Goal: Task Accomplishment & Management: Manage account settings

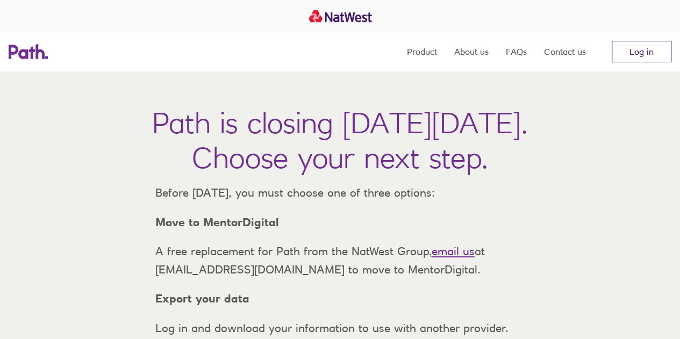
click at [639, 49] on link "Log in" at bounding box center [642, 51] width 60 height 21
click at [644, 50] on link "Log in" at bounding box center [642, 51] width 60 height 21
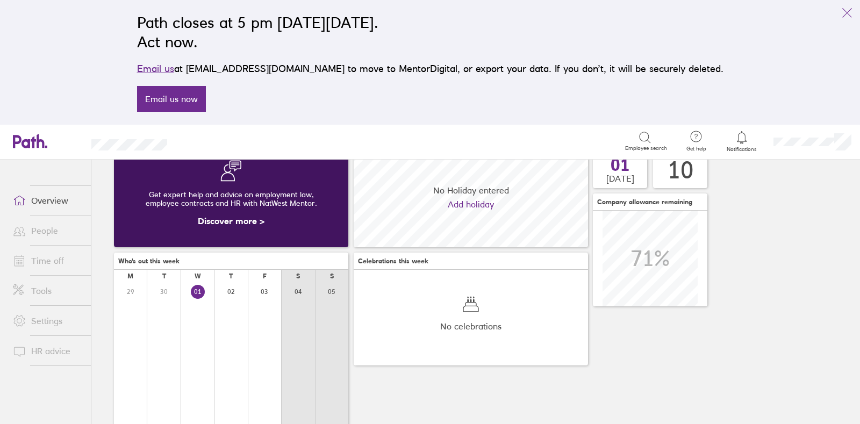
scroll to position [66, 0]
click at [47, 255] on link "Time off" at bounding box center [47, 260] width 87 height 21
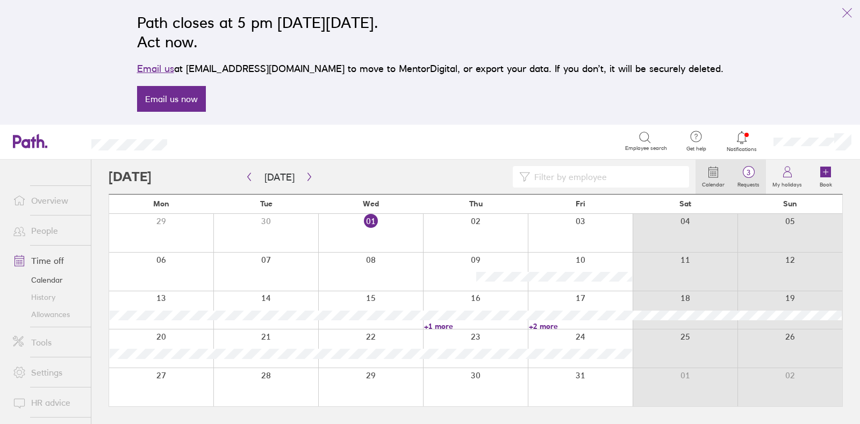
click at [750, 177] on circle at bounding box center [748, 172] width 11 height 11
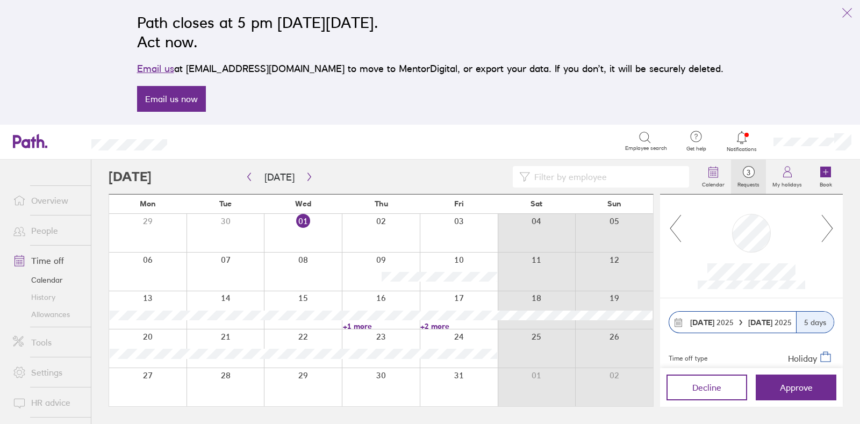
click at [828, 232] on icon at bounding box center [827, 228] width 13 height 29
click at [675, 235] on icon at bounding box center [675, 228] width 13 height 29
click at [307, 175] on icon "button" at bounding box center [308, 177] width 3 height 8
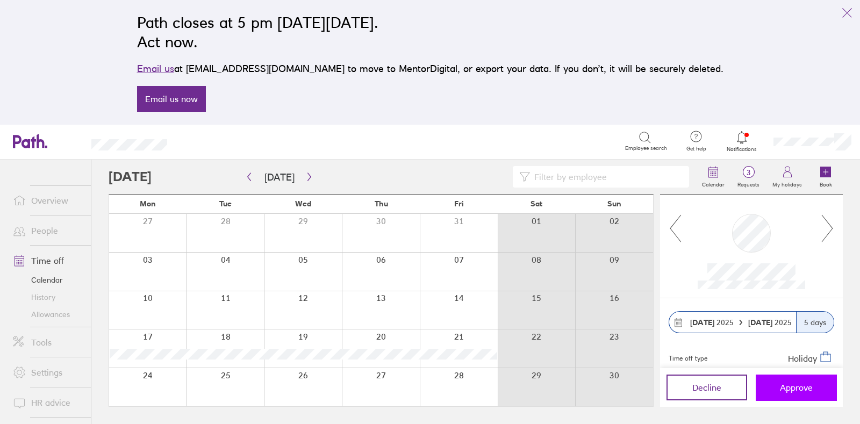
click at [798, 385] on span "Approve" at bounding box center [796, 388] width 33 height 10
click at [249, 302] on div at bounding box center [226, 310] width 78 height 38
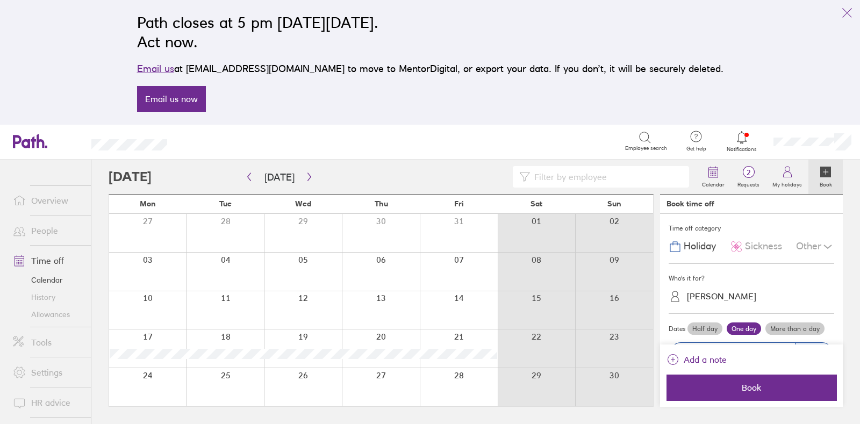
click at [246, 306] on div at bounding box center [226, 310] width 78 height 38
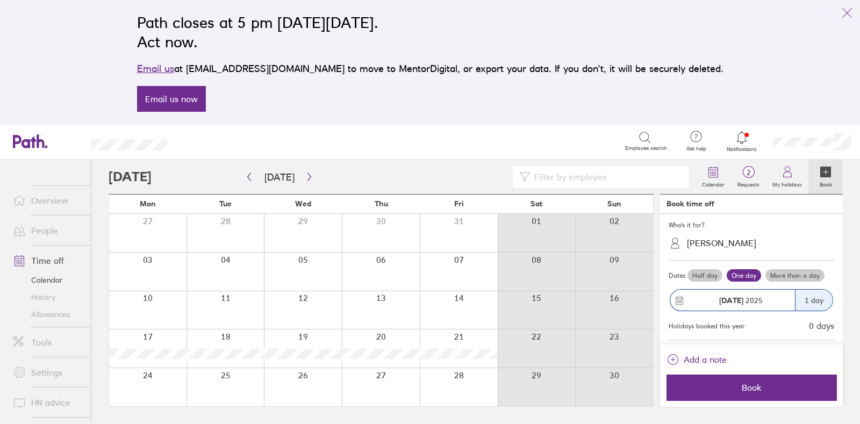
scroll to position [77, 0]
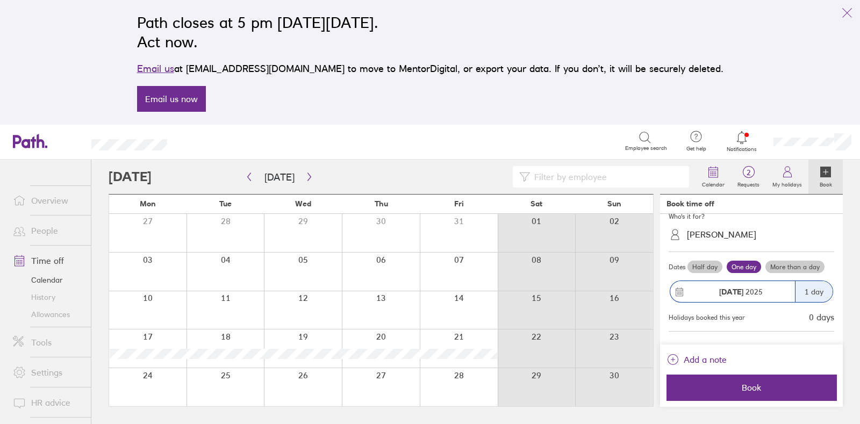
click at [676, 288] on icon at bounding box center [680, 292] width 10 height 10
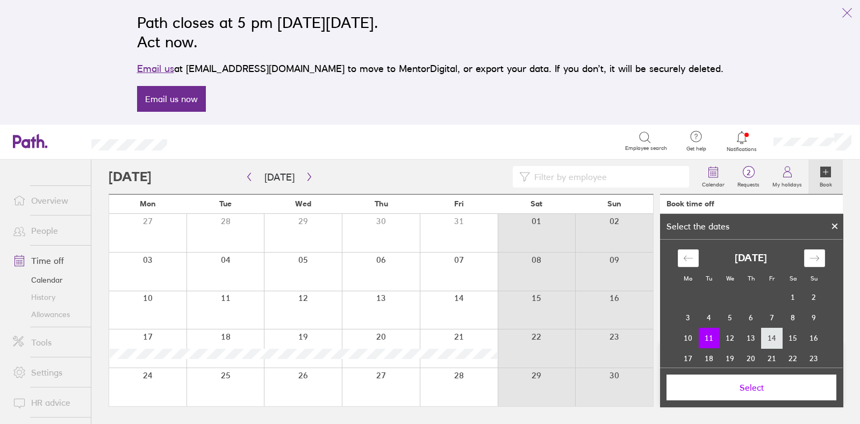
click at [771, 335] on td "14" at bounding box center [772, 338] width 21 height 20
click at [705, 342] on td "11" at bounding box center [709, 338] width 21 height 20
click at [765, 345] on td "14" at bounding box center [772, 338] width 21 height 20
click at [704, 341] on td "11" at bounding box center [709, 338] width 21 height 20
click at [720, 337] on td "12" at bounding box center [730, 338] width 21 height 20
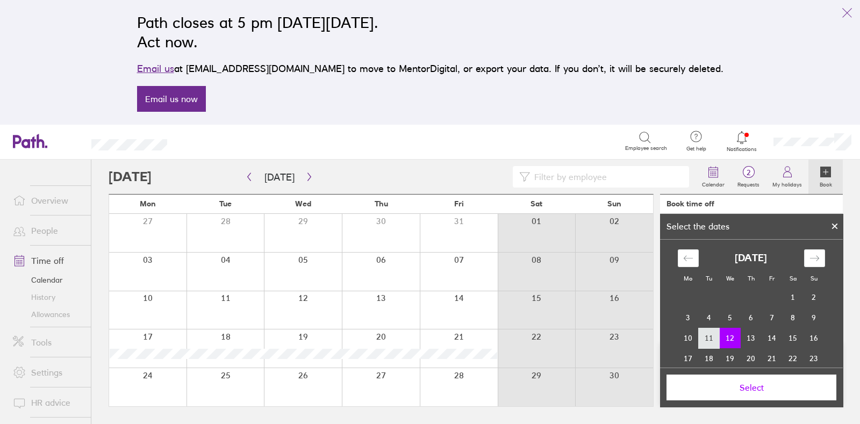
click at [704, 335] on td "11" at bounding box center [709, 338] width 21 height 20
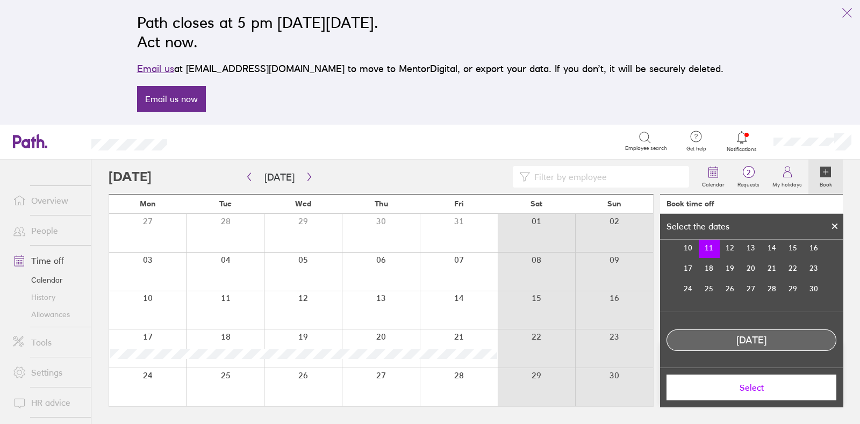
click at [750, 390] on span "Select" at bounding box center [751, 388] width 155 height 10
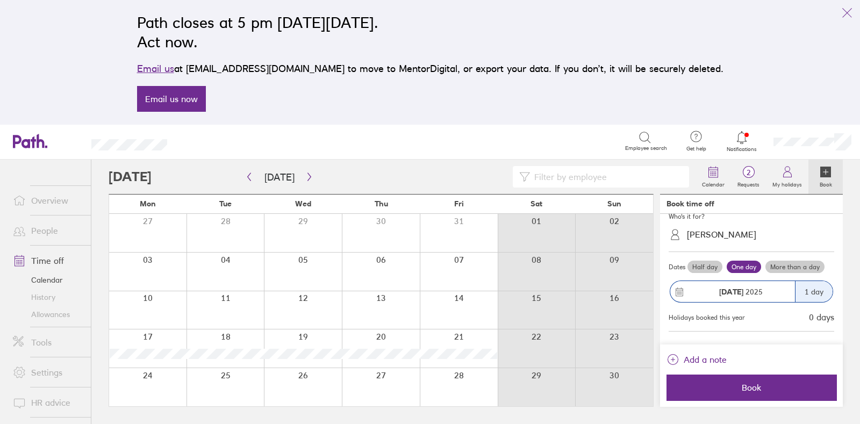
click at [802, 286] on div "1 day" at bounding box center [814, 291] width 38 height 21
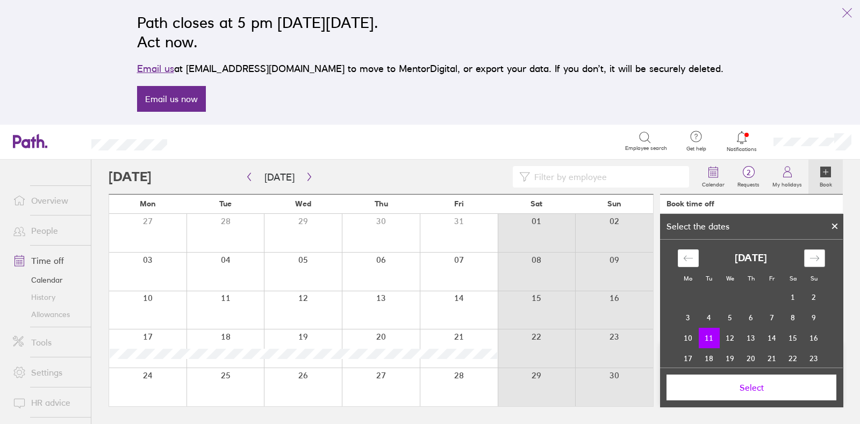
click at [809, 258] on icon "Move forward to switch to the next month." at bounding box center [813, 257] width 9 height 5
click at [833, 224] on icon at bounding box center [835, 226] width 4 height 4
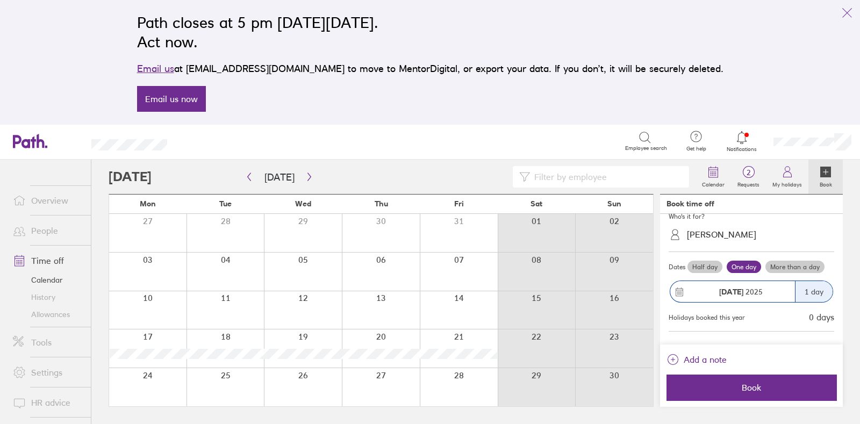
click at [765, 261] on label "More than a day" at bounding box center [794, 267] width 59 height 13
click at [0, 0] on input "More than a day" at bounding box center [0, 0] width 0 height 0
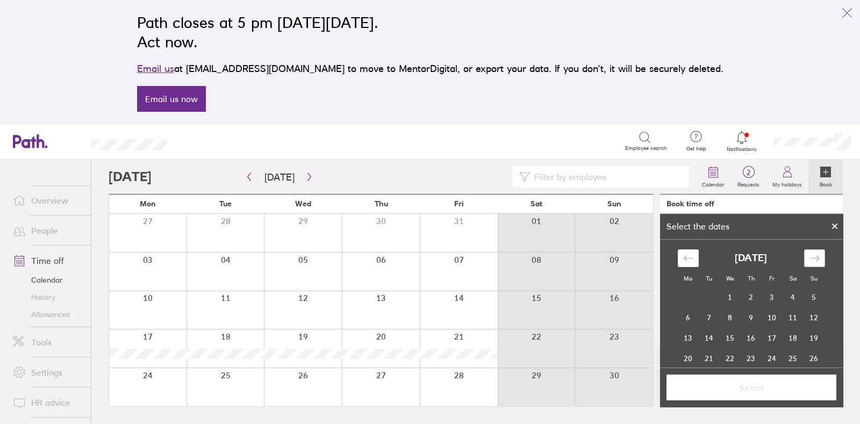
click at [809, 259] on icon "Move forward to switch to the next month." at bounding box center [814, 258] width 10 height 10
click at [706, 336] on td "11" at bounding box center [709, 338] width 21 height 20
click at [770, 335] on td "14" at bounding box center [772, 338] width 21 height 20
click at [769, 390] on span "Select" at bounding box center [751, 388] width 155 height 10
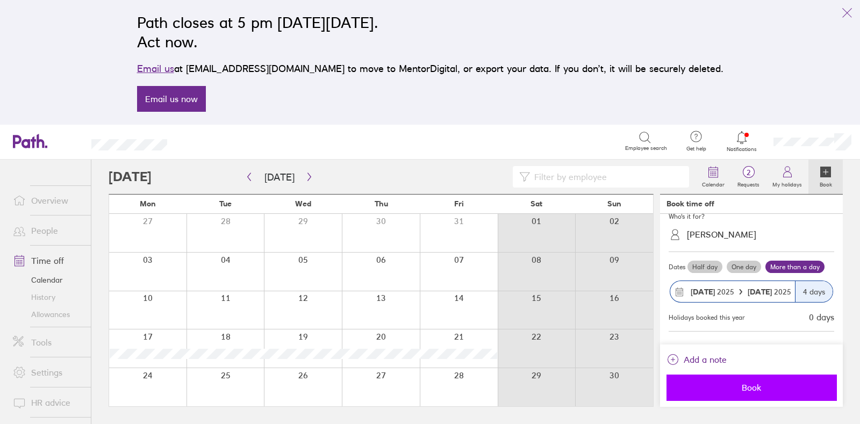
click at [751, 384] on span "Book" at bounding box center [751, 388] width 155 height 10
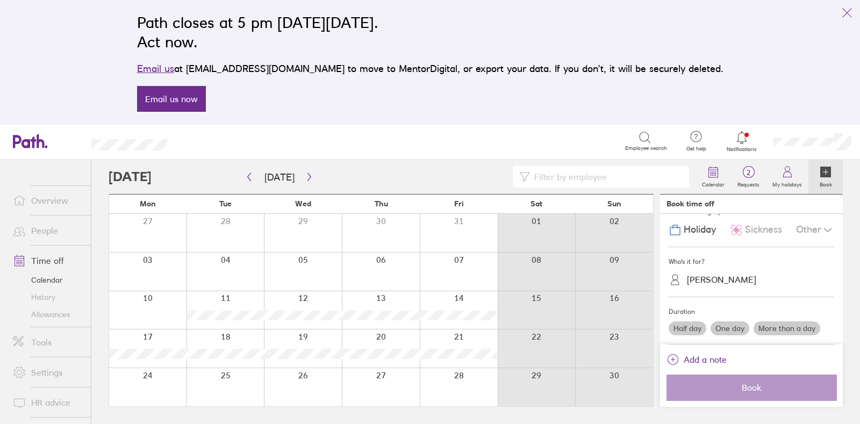
scroll to position [16, 0]
click at [748, 183] on label "Requests" at bounding box center [748, 183] width 35 height 10
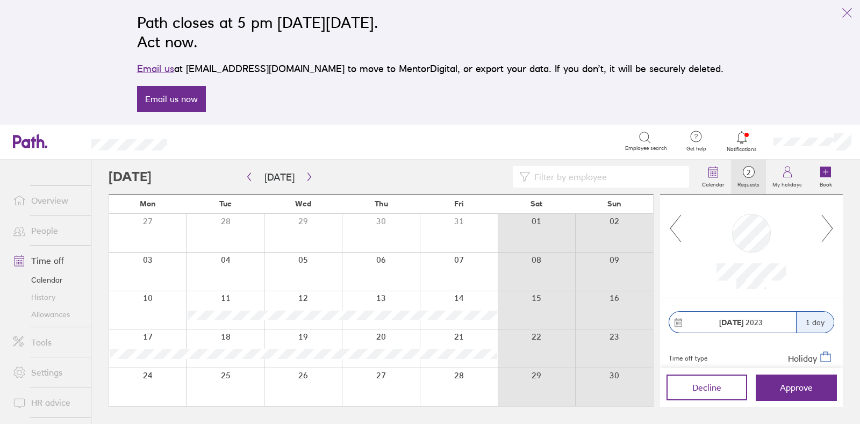
click at [828, 230] on icon at bounding box center [827, 228] width 13 height 29
